Goal: Information Seeking & Learning: Learn about a topic

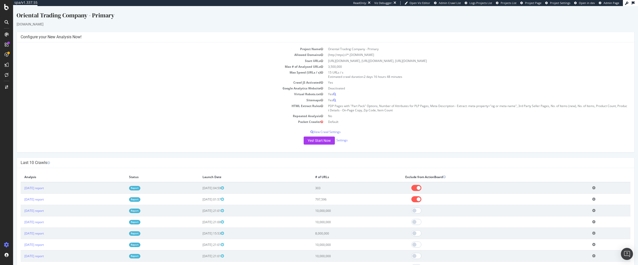
click at [11, 101] on div at bounding box center [7, 135] width 12 height 210
click at [43, 167] on div "Last 10 Crawls" at bounding box center [326, 163] width 618 height 10
click at [89, 161] on h4 "Last 10 Crawls" at bounding box center [326, 162] width 610 height 5
click at [35, 103] on div "SmartContent" at bounding box center [30, 102] width 22 height 5
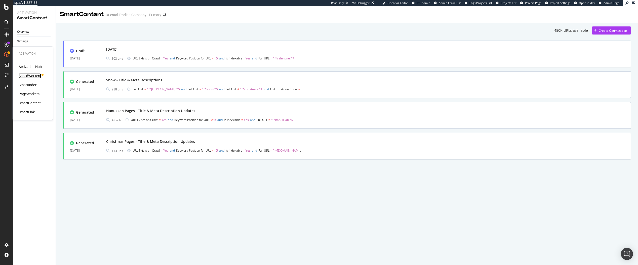
click at [35, 76] on div "SpeedWorkers" at bounding box center [30, 75] width 22 height 5
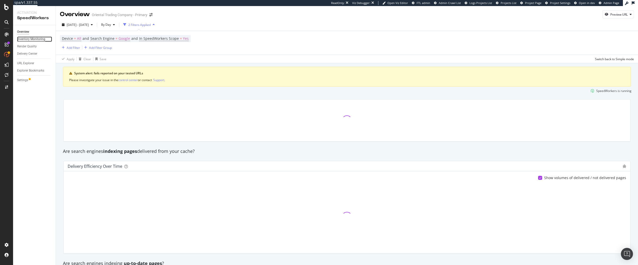
click at [40, 39] on div "Inventory Monitoring" at bounding box center [31, 39] width 28 height 5
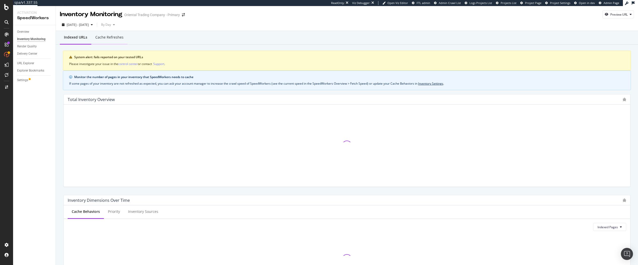
click at [107, 41] on div "Cache refreshes" at bounding box center [109, 38] width 36 height 14
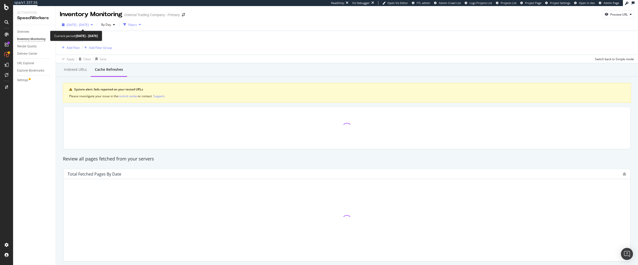
click at [89, 23] on span "2025 Sep. 6th - Oct. 3rd" at bounding box center [78, 25] width 22 height 4
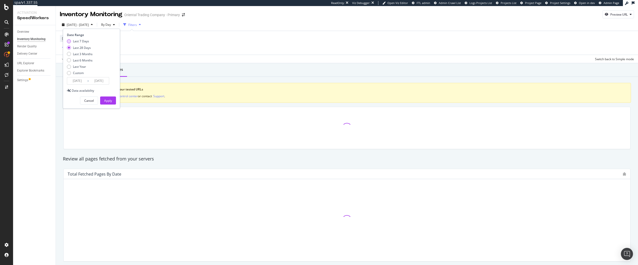
click at [83, 43] on div "Last 7 Days" at bounding box center [81, 41] width 16 height 4
type input "2025/09/27"
click at [107, 99] on div "Apply" at bounding box center [108, 100] width 8 height 4
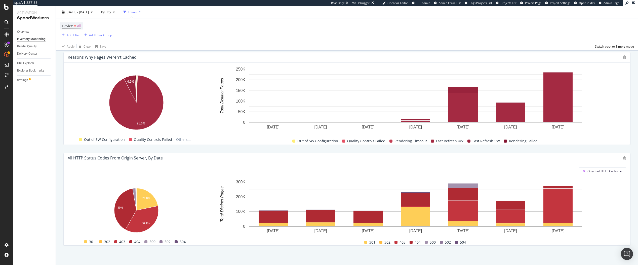
scroll to position [332, 0]
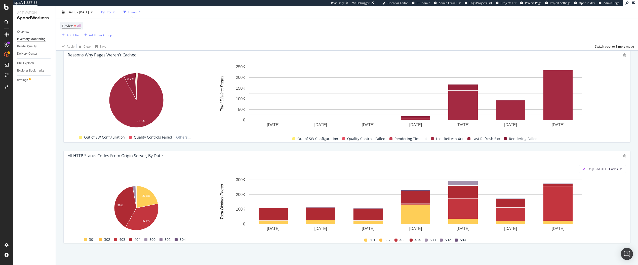
click at [111, 12] on span "By Day" at bounding box center [105, 12] width 12 height 4
click at [118, 24] on span "By Hour" at bounding box center [118, 22] width 13 height 5
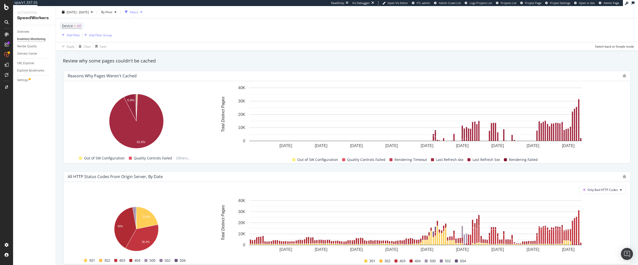
scroll to position [332, 0]
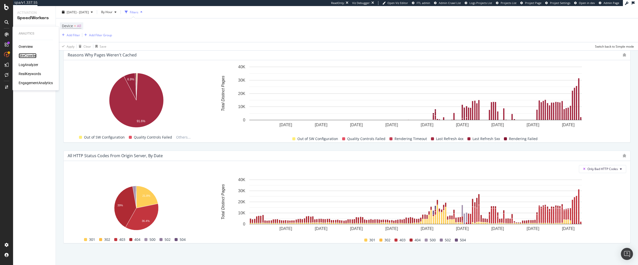
click at [29, 56] on div "SiteCrawler" at bounding box center [28, 55] width 18 height 5
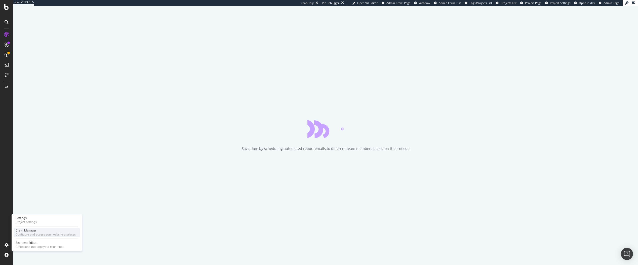
click at [27, 232] on div "Crawl Manager" at bounding box center [46, 230] width 60 height 4
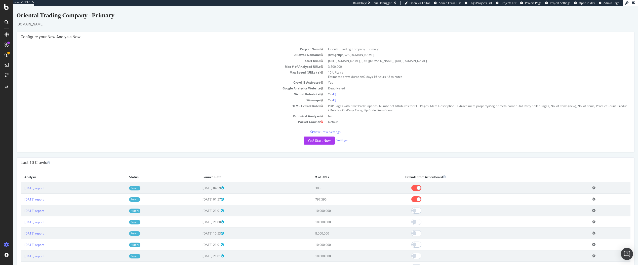
click at [174, 158] on div "Last 10 Crawls" at bounding box center [326, 163] width 618 height 10
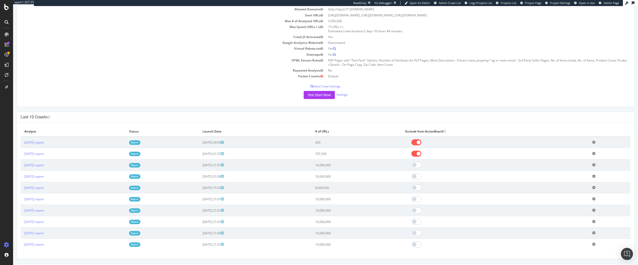
scroll to position [50, 0]
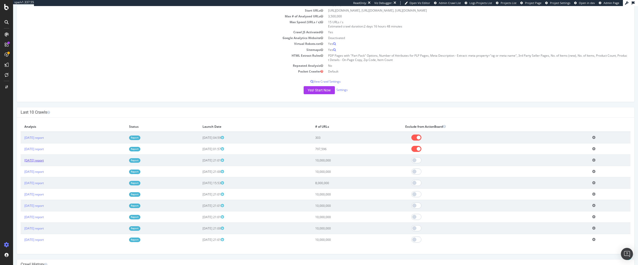
click at [44, 161] on link "2025 Sep. 19th report" at bounding box center [33, 160] width 19 height 4
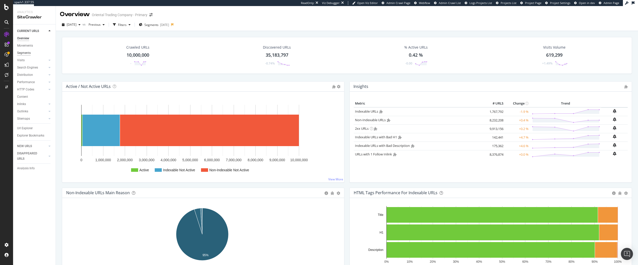
click at [24, 54] on div "Segments" at bounding box center [24, 52] width 14 height 5
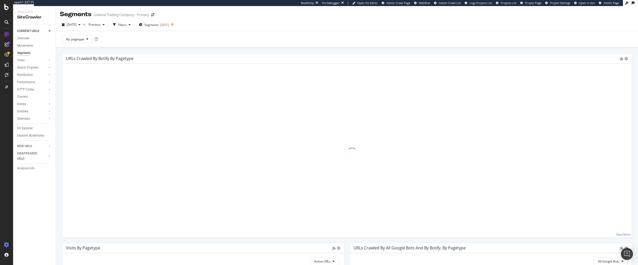
click at [9, 245] on icon at bounding box center [6, 244] width 5 height 5
click at [26, 221] on div "Project settings" at bounding box center [26, 222] width 21 height 4
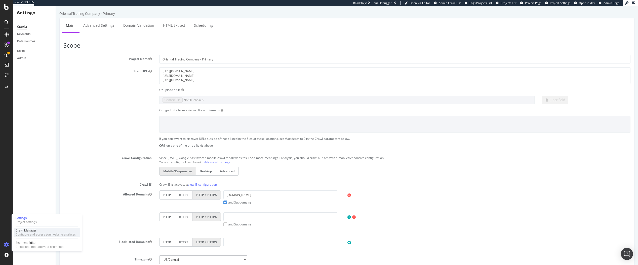
click at [26, 233] on div "Configure and access your website analyses" at bounding box center [46, 234] width 60 height 4
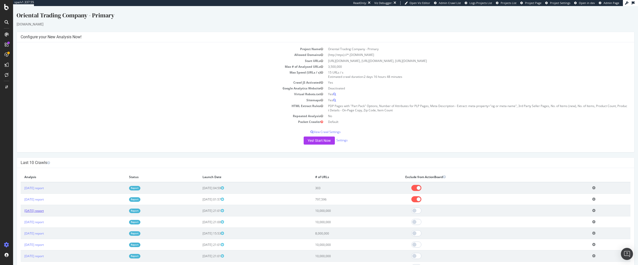
click at [44, 211] on link "2025 Sep. 19th report" at bounding box center [33, 210] width 19 height 4
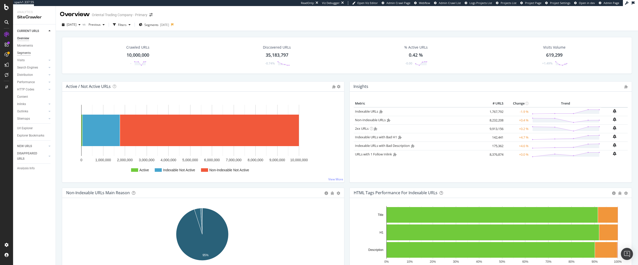
click at [24, 54] on div "Segments" at bounding box center [24, 52] width 14 height 5
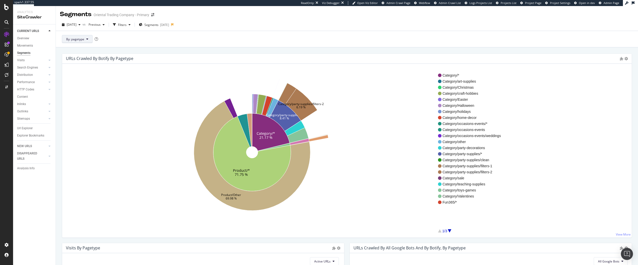
click at [73, 40] on span "By: pagetype" at bounding box center [75, 39] width 18 height 4
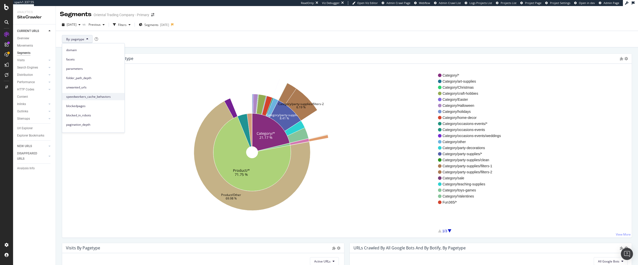
click at [111, 95] on span "speedworkers_cache_behaviors" at bounding box center [93, 96] width 54 height 5
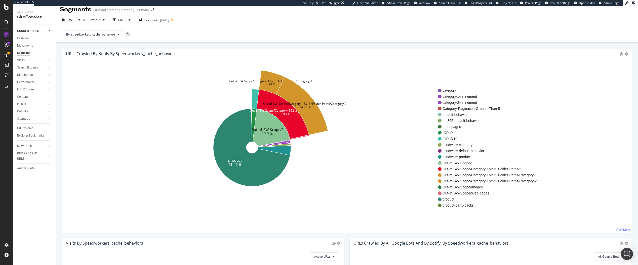
scroll to position [6, 0]
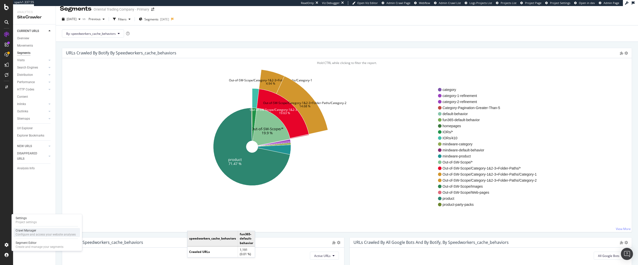
click at [27, 231] on div "Crawl Manager" at bounding box center [46, 230] width 60 height 4
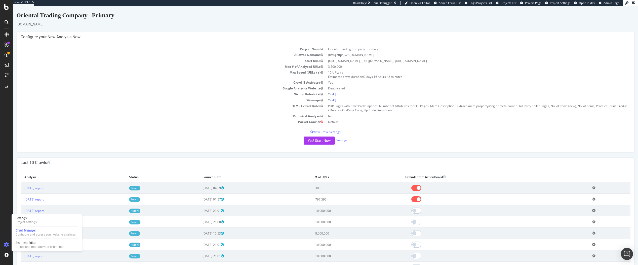
click at [256, 149] on div "Project Name Oriental Trading Company - Primary Allowed Domains (http|https)://…" at bounding box center [326, 97] width 618 height 110
click at [63, 168] on div "× Close Delete Analysis ? Are you sure you want to delete the analysis "2025 Oc…" at bounding box center [326, 236] width 618 height 136
click at [10, 183] on div at bounding box center [7, 135] width 12 height 210
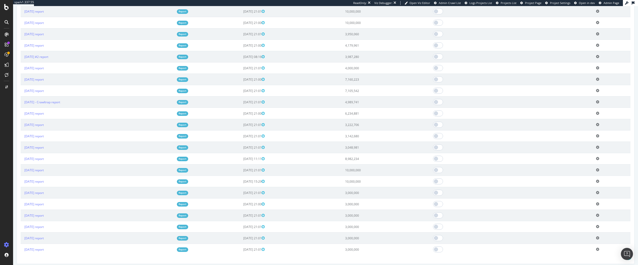
scroll to position [378, 0]
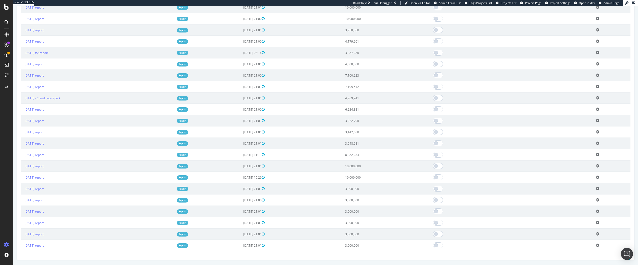
click at [4, 116] on div at bounding box center [7, 135] width 12 height 210
click at [31, 75] on div "RealKeywords" at bounding box center [30, 73] width 22 height 5
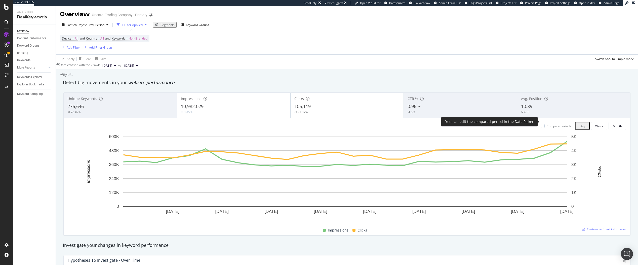
click at [551, 124] on div "Compare periods" at bounding box center [559, 126] width 24 height 4
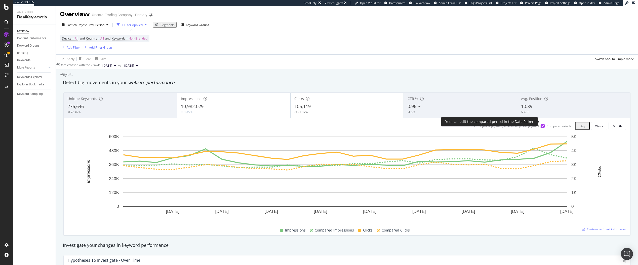
click at [551, 124] on div "Compare periods" at bounding box center [559, 126] width 24 height 4
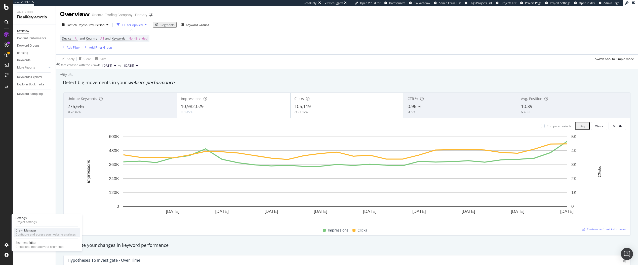
click at [29, 232] on div "Crawl Manager" at bounding box center [46, 230] width 60 height 4
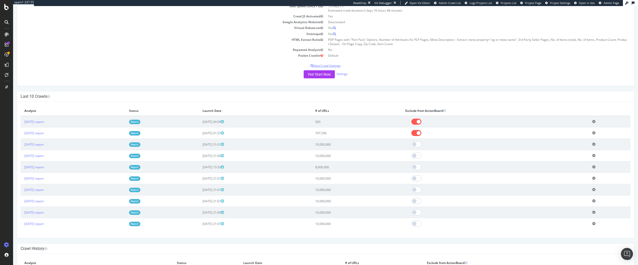
scroll to position [68, 0]
click at [68, 264] on th "Analysis" at bounding box center [97, 261] width 153 height 10
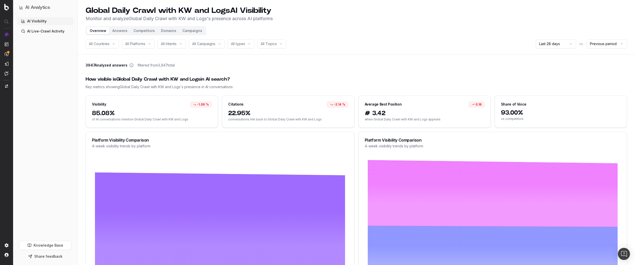
click at [47, 29] on link "AI Live-Crawl Activity" at bounding box center [45, 31] width 56 height 8
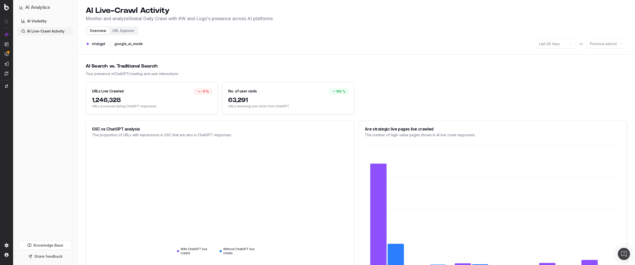
click at [39, 19] on link "AI Visibility" at bounding box center [45, 21] width 56 height 8
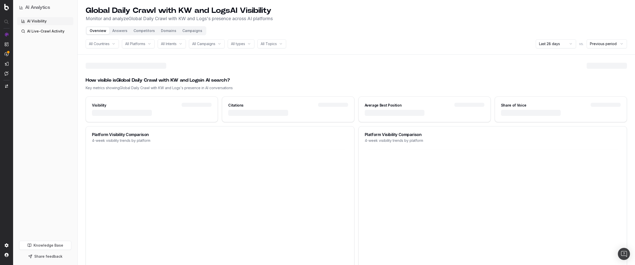
click at [39, 30] on link "AI Live-Crawl Activity" at bounding box center [45, 31] width 56 height 8
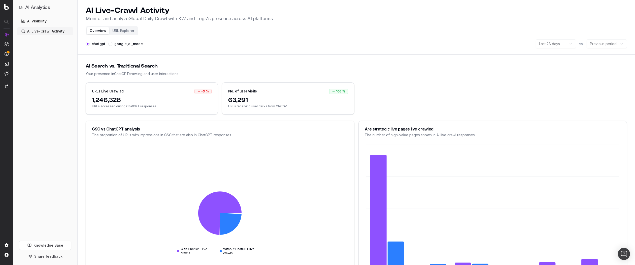
click at [114, 31] on button "URL Explorer" at bounding box center [123, 30] width 28 height 7
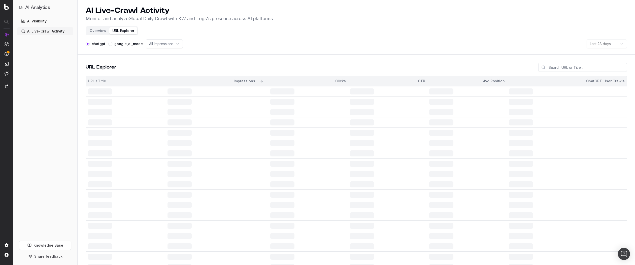
click at [102, 92] on div at bounding box center [100, 91] width 24 height 6
click at [41, 20] on link "AI Visibility" at bounding box center [45, 21] width 56 height 8
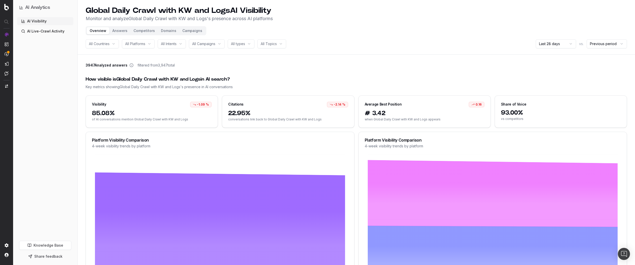
click at [114, 43] on div "All Countries" at bounding box center [102, 43] width 33 height 9
drag, startPoint x: 23, startPoint y: 204, endPoint x: 20, endPoint y: 208, distance: 5.7
click at [21, 208] on div "AI Visibility AI Live-Crawl Activity" at bounding box center [45, 128] width 56 height 222
click at [123, 30] on button "Answers" at bounding box center [119, 30] width 21 height 7
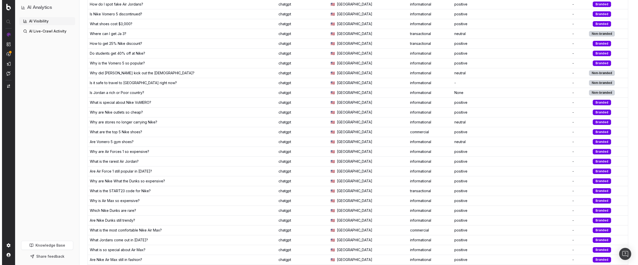
scroll to position [126, 0]
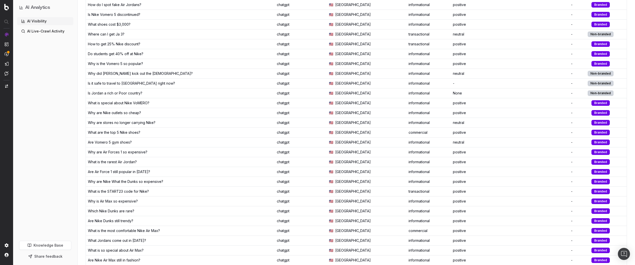
click at [129, 83] on div "Is it safe to travel to [GEOGRAPHIC_DATA] right now?" at bounding box center [131, 83] width 87 height 5
